Goal: Obtain resource: Download file/media

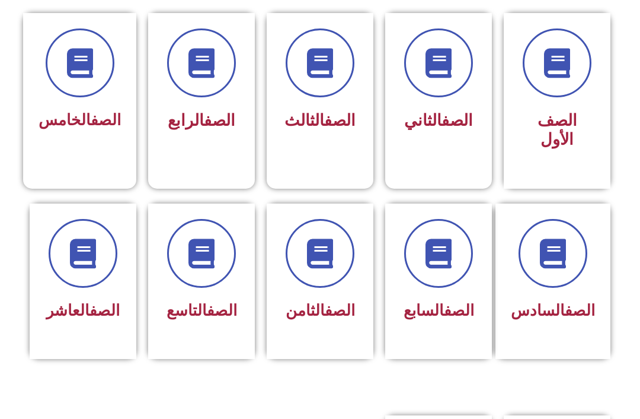
scroll to position [320, 0]
click at [452, 317] on link "الصف" at bounding box center [459, 310] width 30 height 18
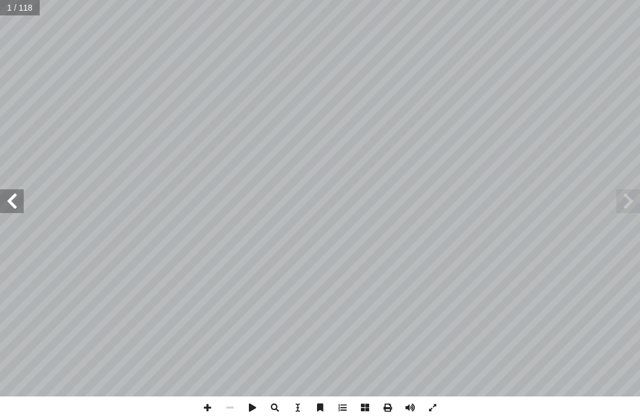
click at [627, 201] on span at bounding box center [629, 201] width 24 height 24
click at [624, 196] on span at bounding box center [629, 201] width 24 height 24
click at [17, 199] on span at bounding box center [12, 201] width 24 height 24
click at [17, 201] on span at bounding box center [12, 201] width 24 height 24
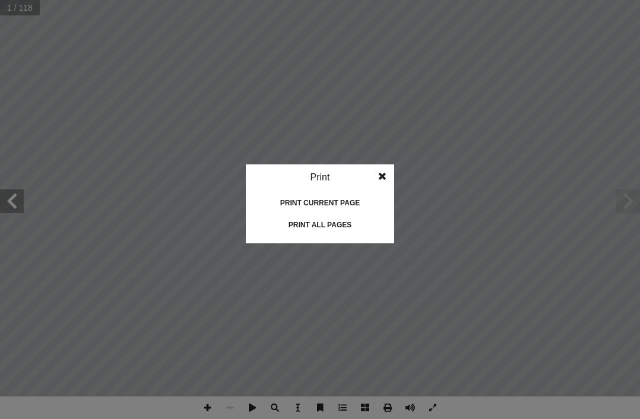
click at [345, 227] on div "Print all pages" at bounding box center [320, 224] width 119 height 19
